Goal: Complete application form: Complete application form

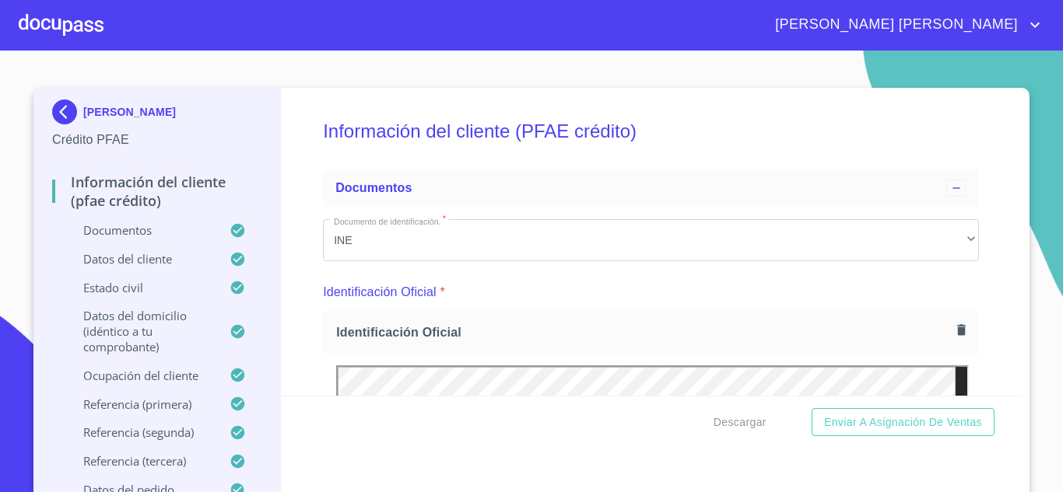
scroll to position [5773, 0]
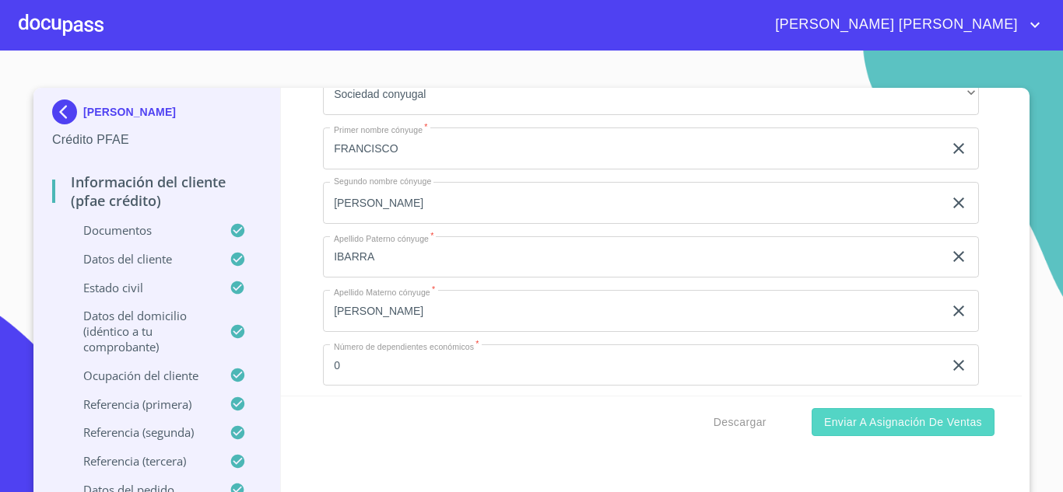
click at [888, 427] on span "Enviar a Asignación de Ventas" at bounding box center [903, 422] width 158 height 19
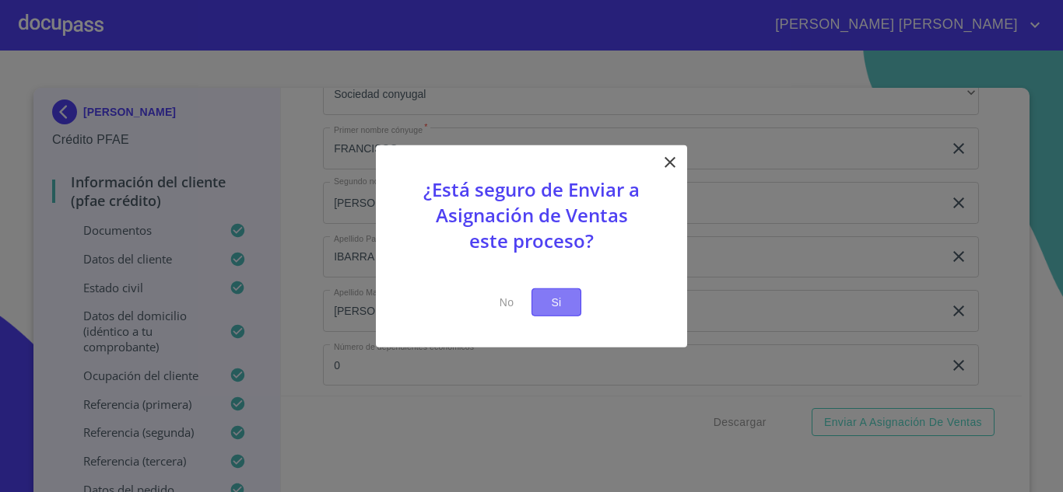
click at [573, 298] on button "Si" at bounding box center [556, 302] width 50 height 29
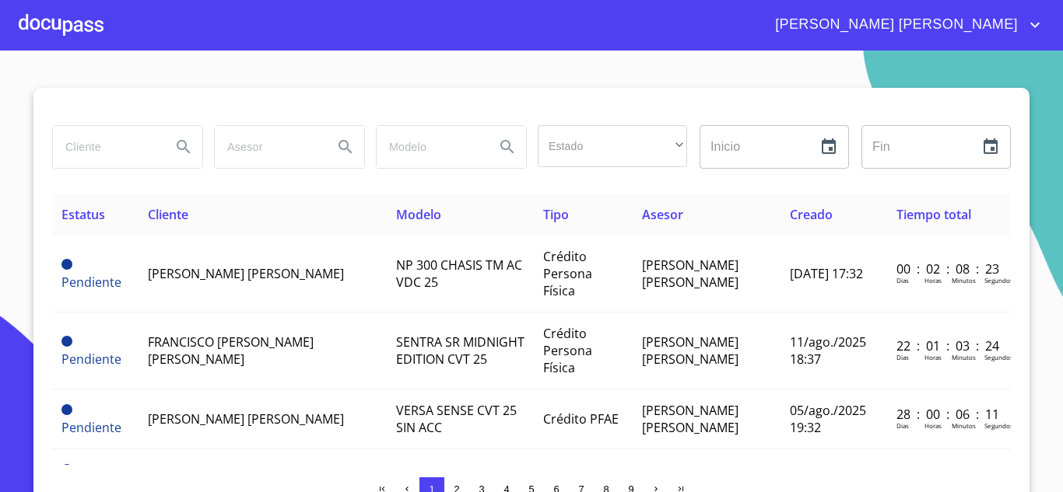
click at [1026, 26] on icon "account of current user" at bounding box center [1034, 25] width 19 height 19
click at [1025, 47] on ul "Salir" at bounding box center [1018, 32] width 51 height 40
click at [1028, 28] on li "Salir" at bounding box center [1018, 33] width 51 height 28
